Goal: Entertainment & Leisure: Consume media (video, audio)

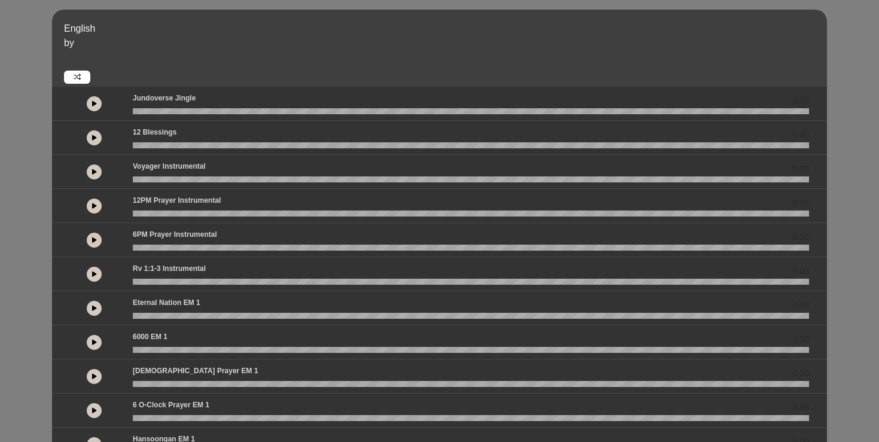
click at [96, 202] on button at bounding box center [94, 206] width 15 height 15
click at [95, 237] on icon at bounding box center [94, 240] width 5 height 6
click at [95, 239] on icon at bounding box center [95, 240] width 4 height 6
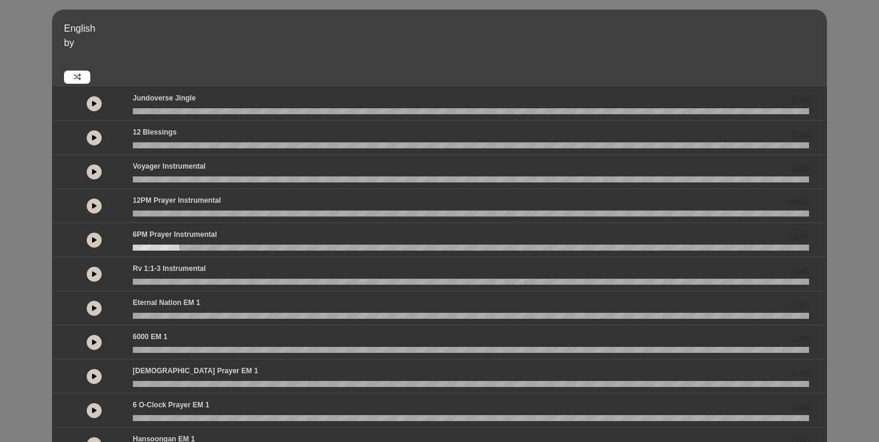
click at [98, 410] on button at bounding box center [94, 410] width 15 height 15
click at [98, 409] on button at bounding box center [94, 410] width 15 height 15
click at [95, 405] on button at bounding box center [94, 410] width 15 height 15
click at [99, 238] on button at bounding box center [94, 240] width 15 height 15
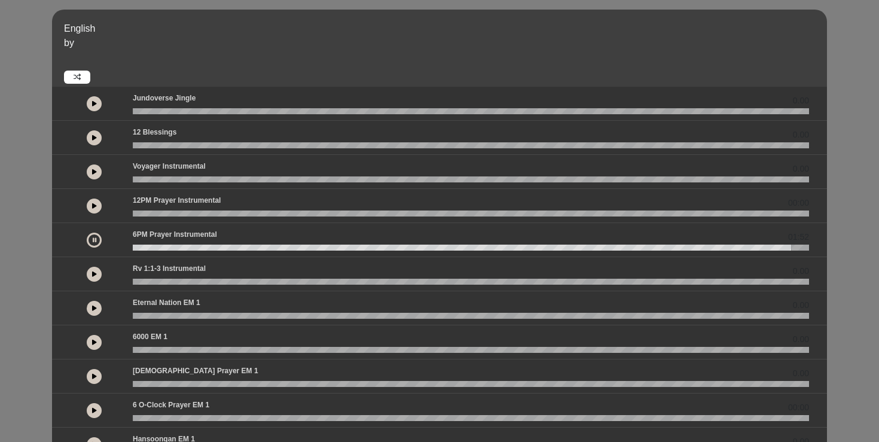
click at [95, 238] on icon at bounding box center [95, 240] width 4 height 6
click at [95, 238] on icon at bounding box center [94, 240] width 5 height 6
click at [95, 238] on icon at bounding box center [95, 240] width 4 height 6
